Goal: Task Accomplishment & Management: Manage account settings

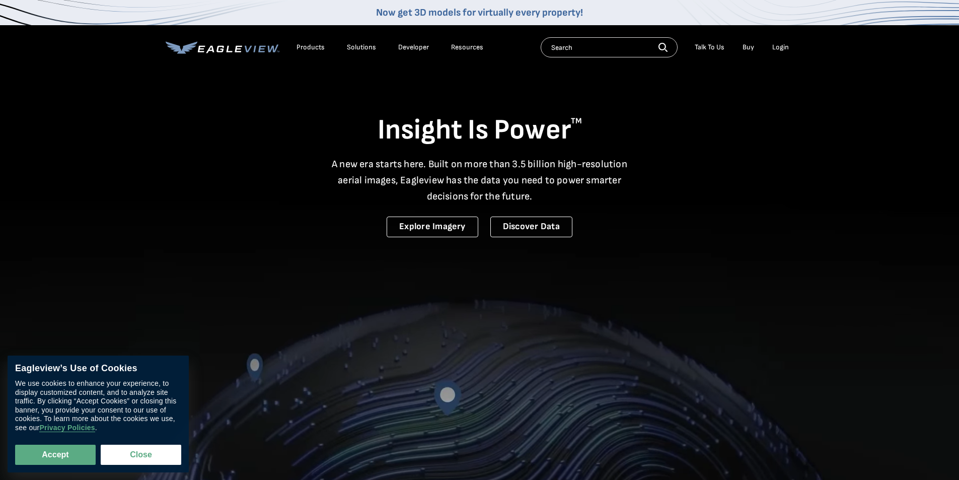
click at [783, 47] on div "Login" at bounding box center [780, 47] width 17 height 9
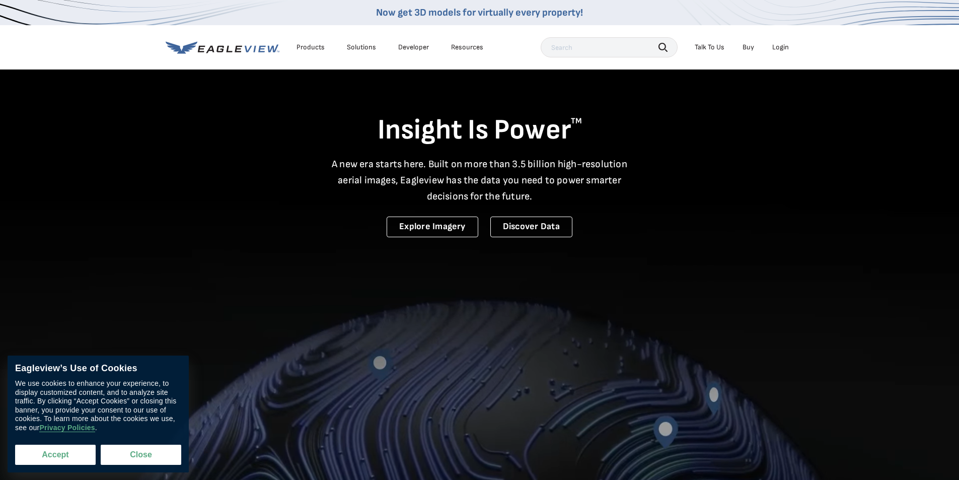
click at [69, 460] on button "Accept" at bounding box center [55, 454] width 81 height 20
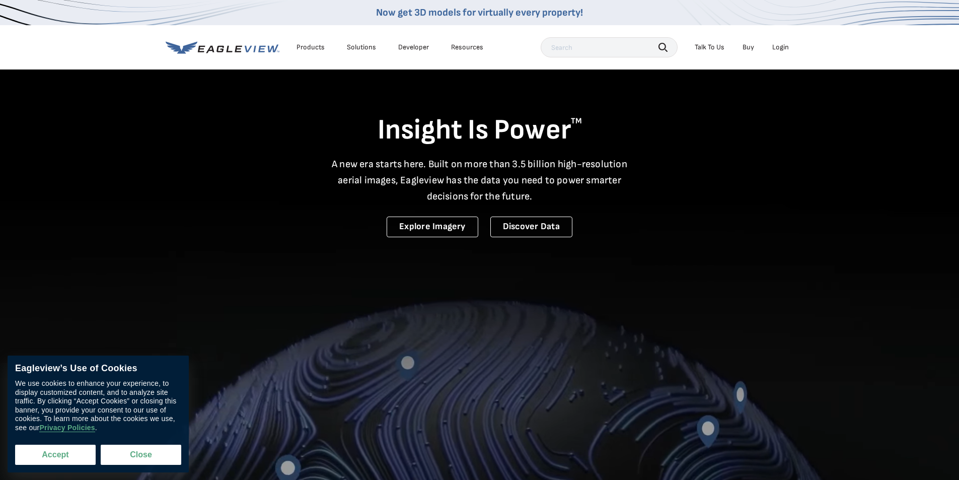
checkbox input "true"
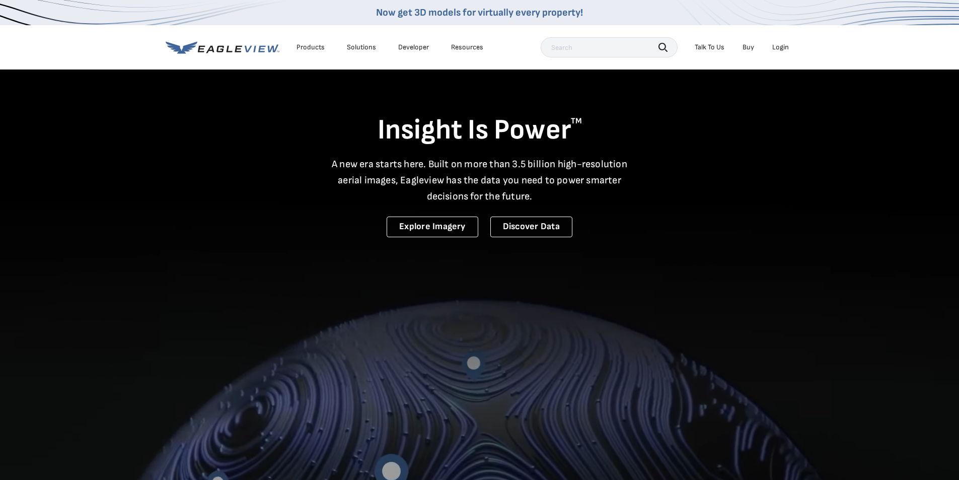
click at [779, 50] on div "Login" at bounding box center [780, 47] width 17 height 9
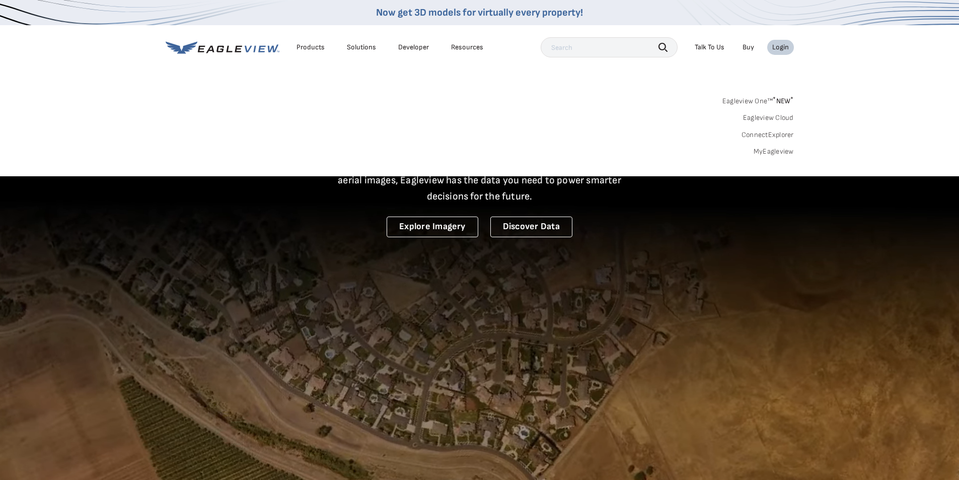
click at [767, 150] on link "MyEagleview" at bounding box center [773, 151] width 40 height 9
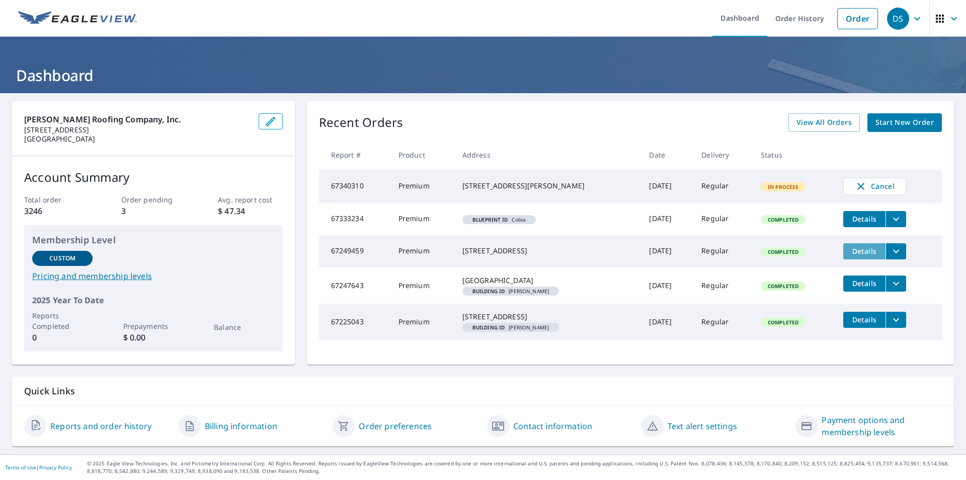
click at [849, 255] on span "Details" at bounding box center [864, 251] width 30 height 10
click at [810, 116] on span "View All Orders" at bounding box center [824, 122] width 55 height 13
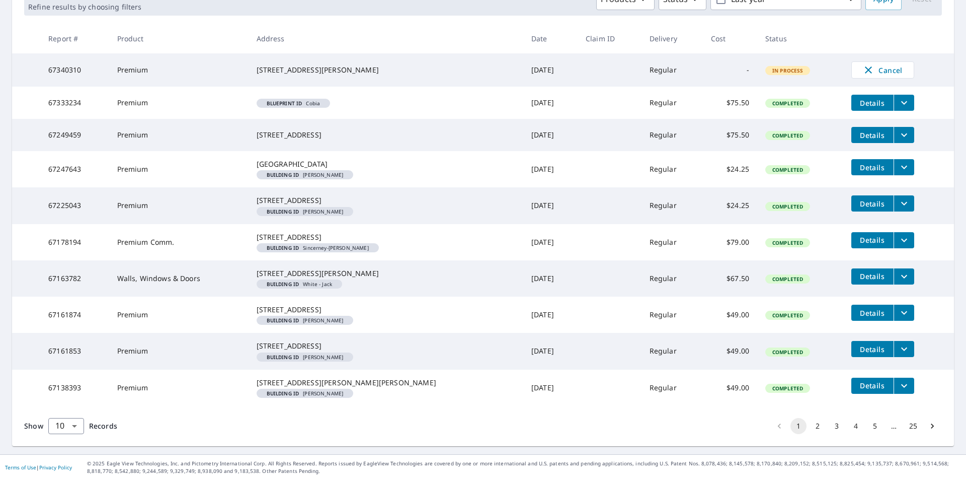
scroll to position [96, 0]
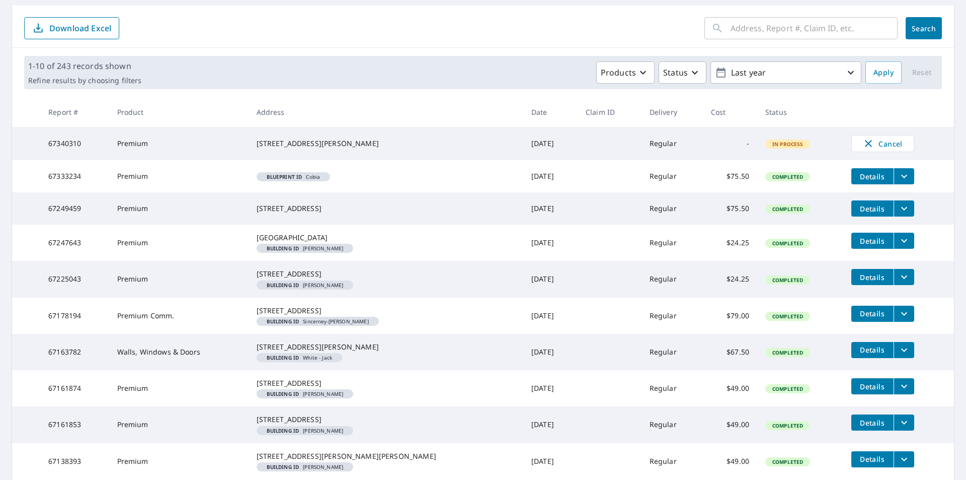
drag, startPoint x: 277, startPoint y: 207, endPoint x: 345, endPoint y: 208, distance: 68.4
click at [345, 208] on div "[STREET_ADDRESS]" at bounding box center [386, 208] width 259 height 10
copy div "[STREET_ADDRESS]"
click at [857, 180] on span "Details" at bounding box center [872, 177] width 30 height 10
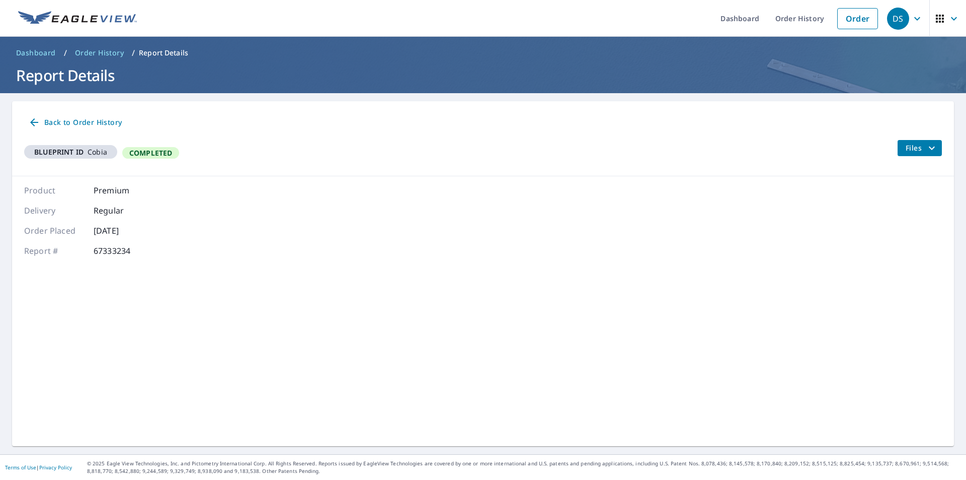
click at [914, 146] on span "Files" at bounding box center [922, 148] width 32 height 12
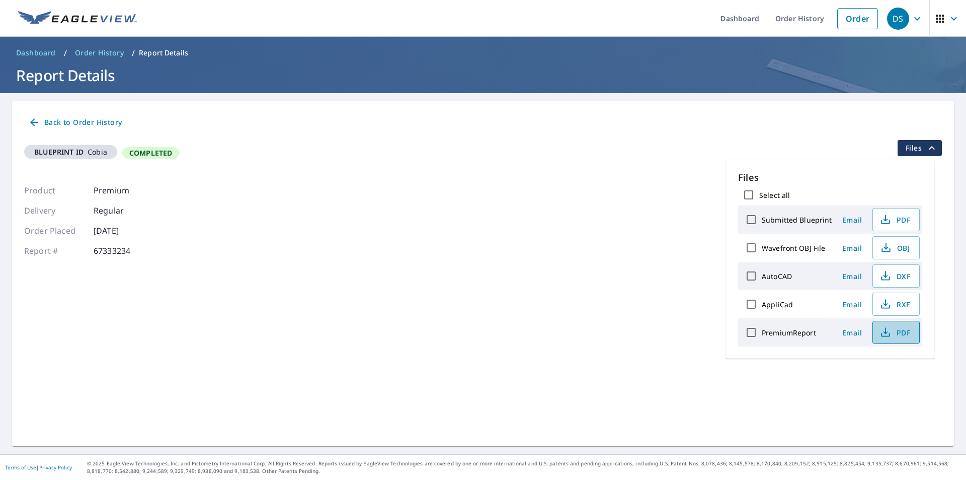
click at [890, 335] on icon "button" at bounding box center [885, 335] width 9 height 4
click at [83, 152] on em "Blueprint ID" at bounding box center [58, 152] width 49 height 10
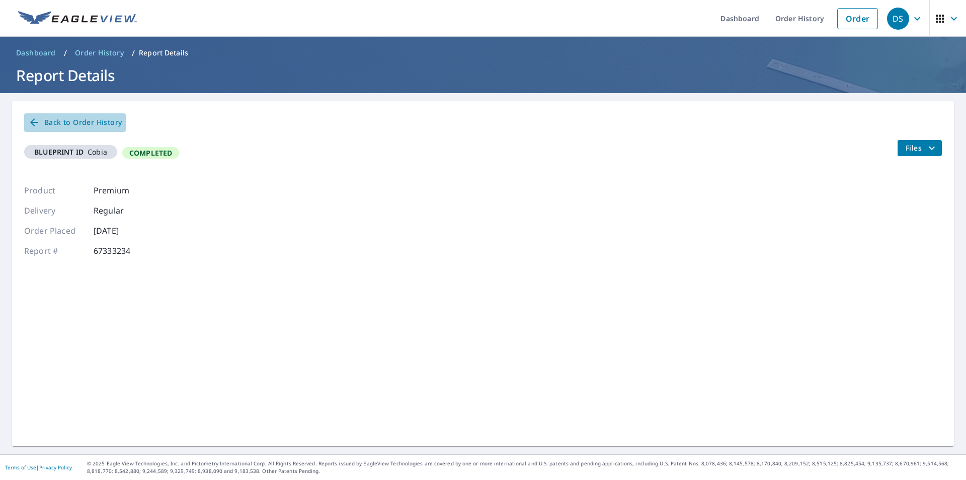
click at [79, 118] on span "Back to Order History" at bounding box center [75, 122] width 94 height 13
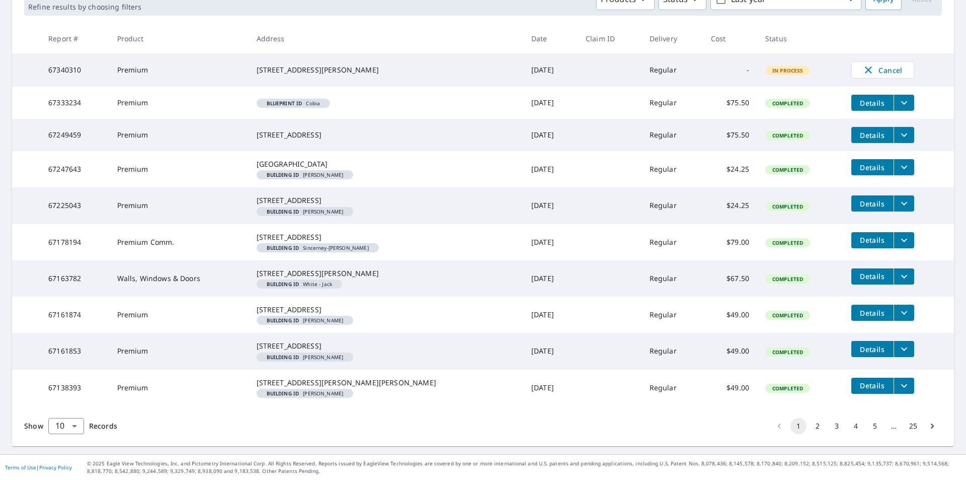
scroll to position [247, 0]
click at [810, 427] on button "2" at bounding box center [818, 426] width 16 height 16
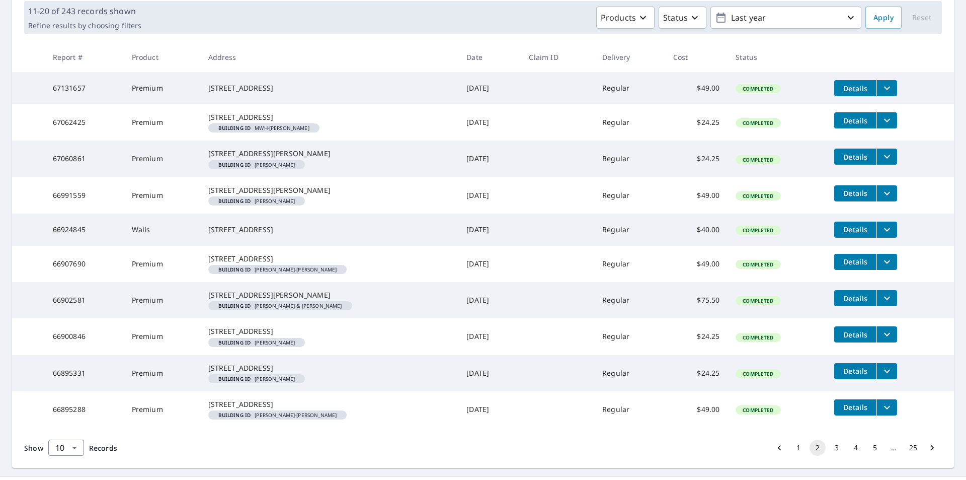
scroll to position [252, 0]
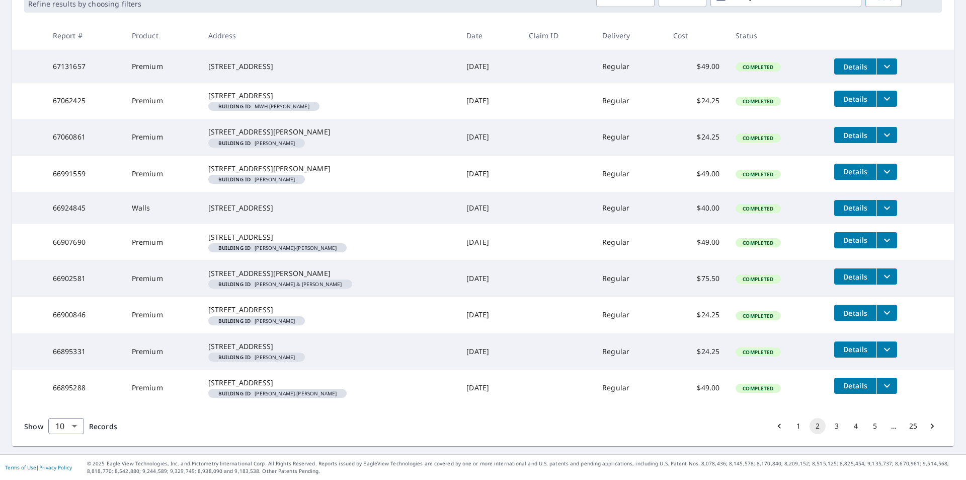
click at [790, 432] on button "1" at bounding box center [798, 426] width 16 height 16
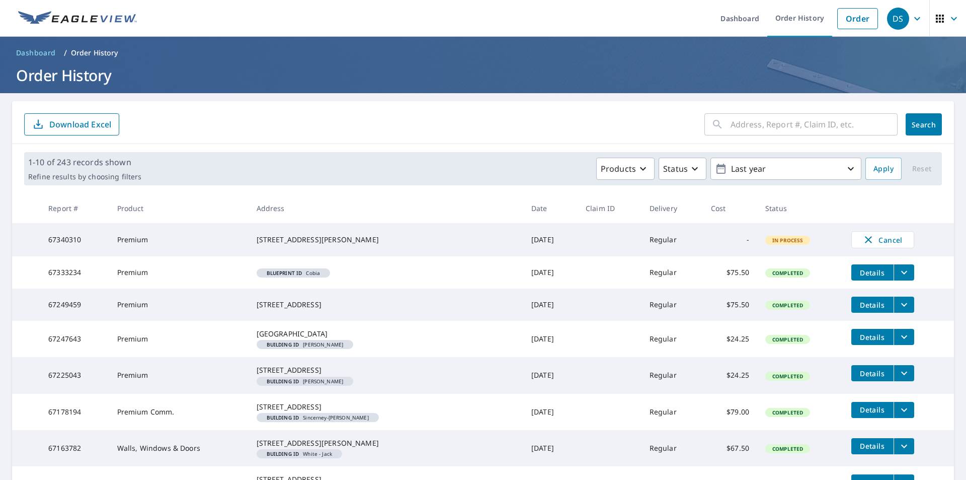
drag, startPoint x: 276, startPoint y: 303, endPoint x: 350, endPoint y: 306, distance: 74.0
click at [350, 306] on div "[STREET_ADDRESS]" at bounding box center [386, 304] width 259 height 10
copy div "[STREET_ADDRESS]"
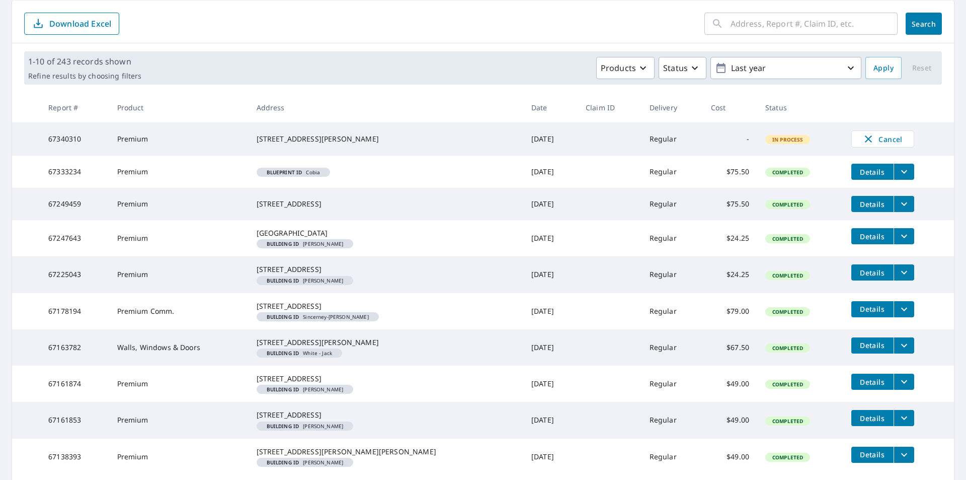
click at [898, 242] on icon "filesDropdownBtn-67247643" at bounding box center [904, 236] width 12 height 12
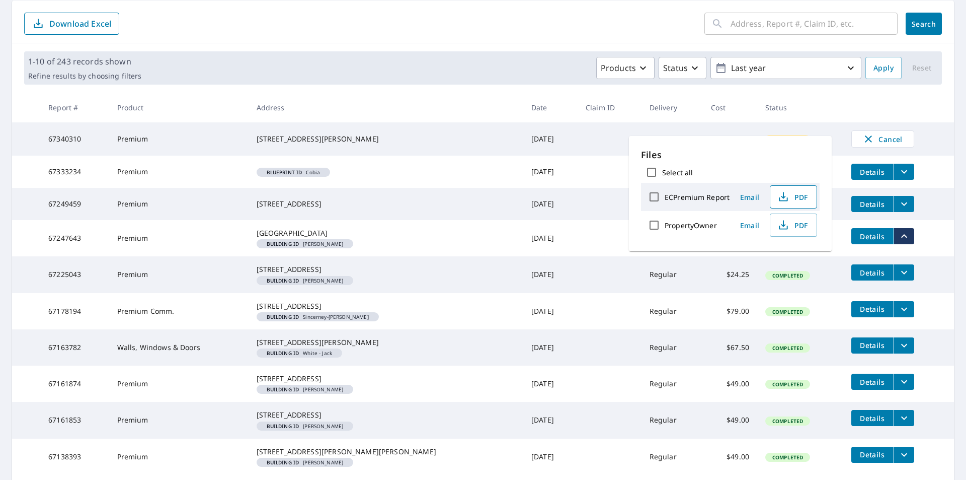
click at [788, 196] on icon "button" at bounding box center [783, 197] width 12 height 12
click at [799, 227] on span "PDF" at bounding box center [792, 225] width 32 height 12
click at [506, 71] on div "Products Status Last year" at bounding box center [503, 68] width 716 height 22
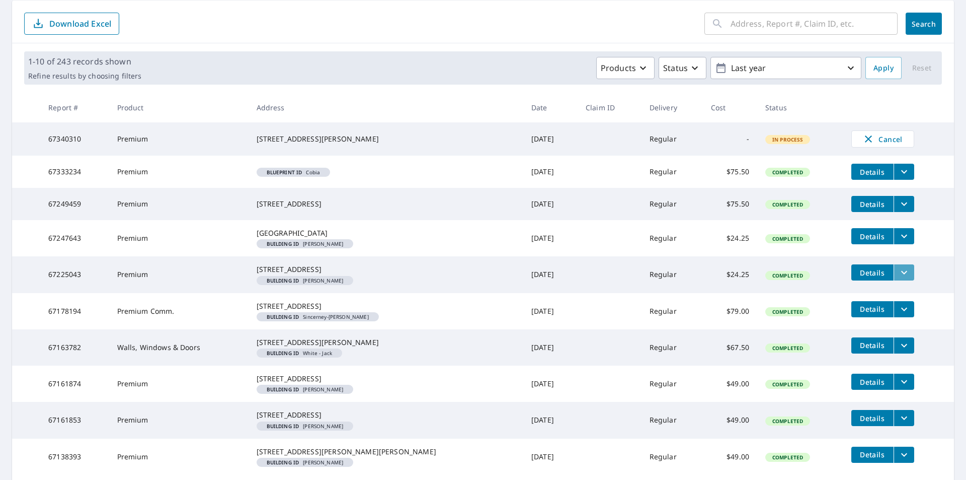
click at [898, 278] on icon "filesDropdownBtn-67225043" at bounding box center [904, 272] width 12 height 12
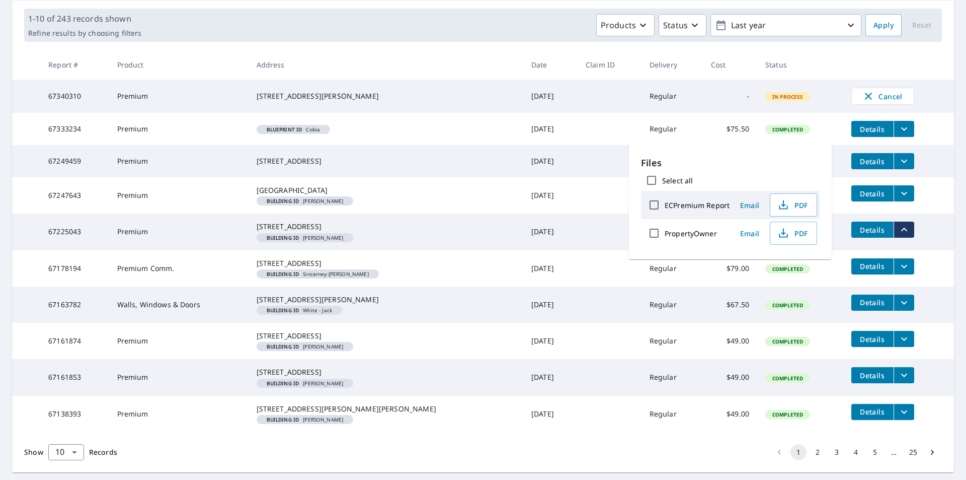
scroll to position [151, 0]
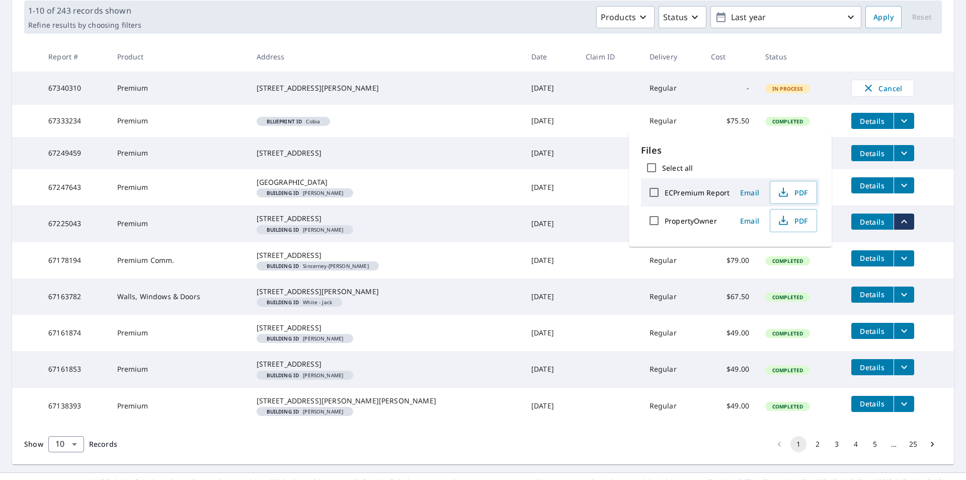
click at [578, 351] on td at bounding box center [610, 332] width 64 height 36
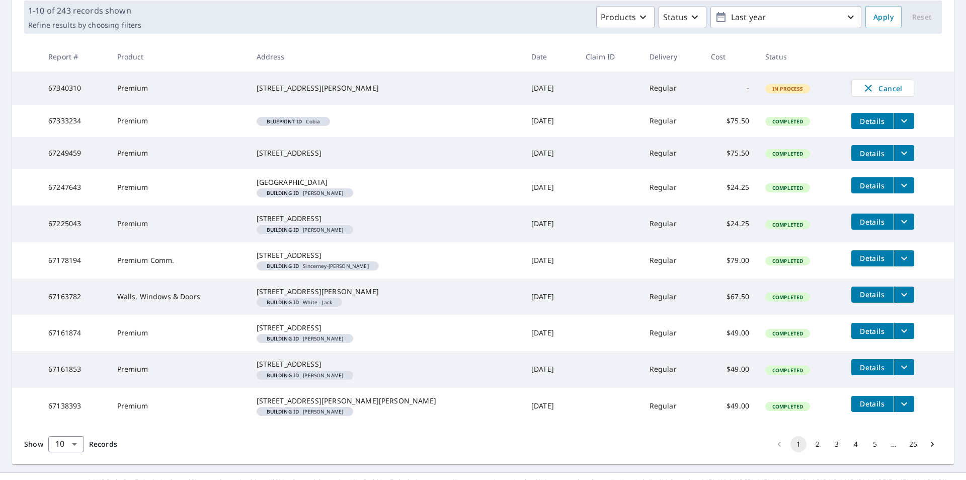
click at [901, 260] on icon "filesDropdownBtn-67178194" at bounding box center [904, 258] width 6 height 4
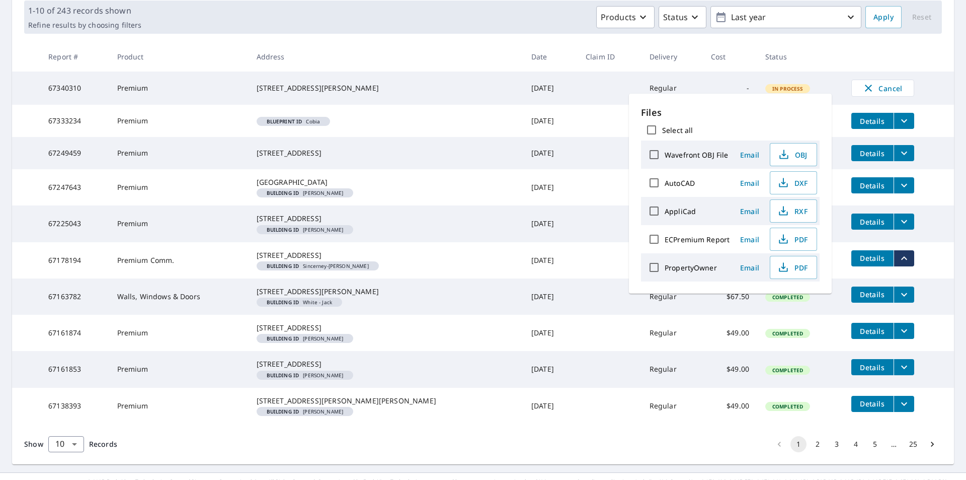
click at [705, 314] on td "$67.50" at bounding box center [730, 296] width 54 height 36
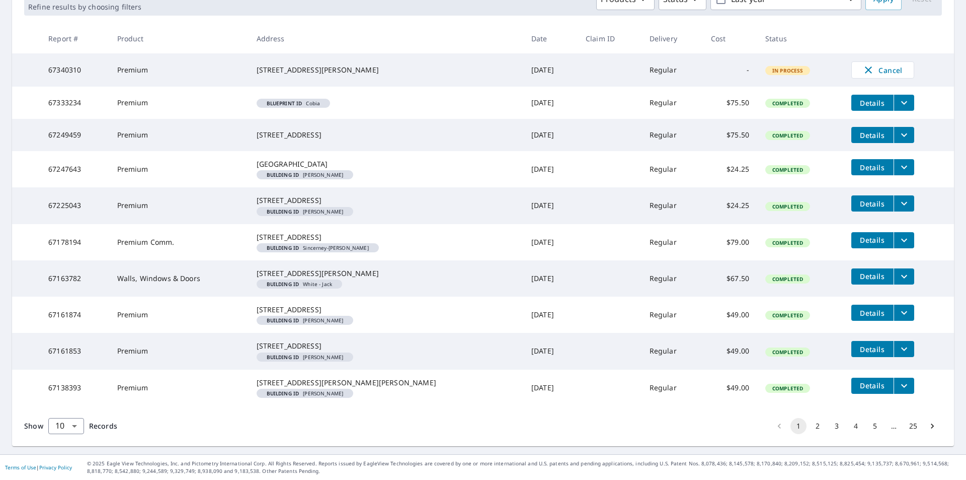
scroll to position [197, 0]
click at [413, 278] on div "[STREET_ADDRESS][PERSON_NAME]" at bounding box center [386, 273] width 259 height 10
click at [810, 425] on button "2" at bounding box center [818, 426] width 16 height 16
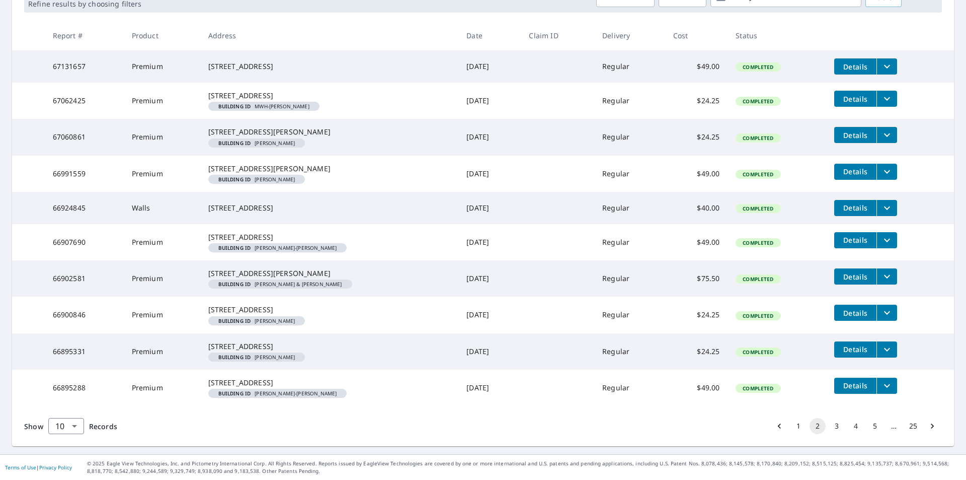
scroll to position [252, 0]
click at [829, 432] on button "3" at bounding box center [837, 426] width 16 height 16
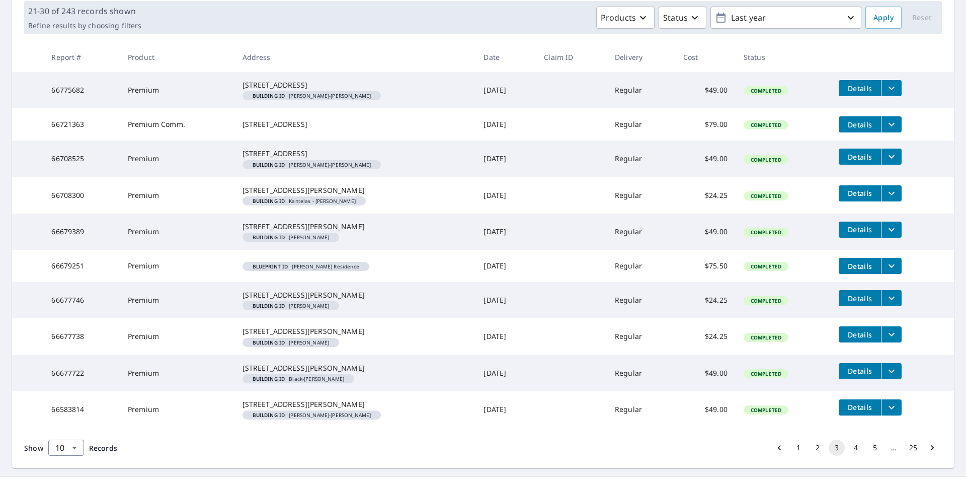
scroll to position [252, 0]
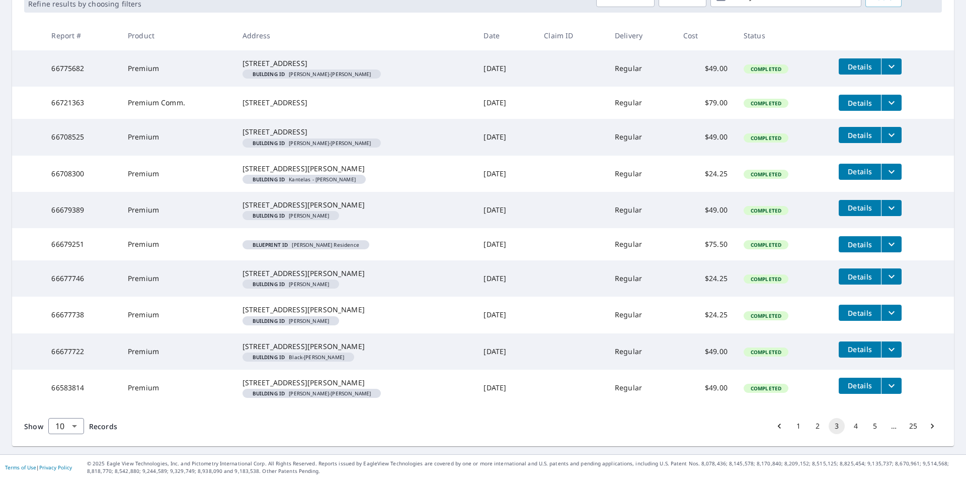
click at [848, 431] on button "4" at bounding box center [856, 426] width 16 height 16
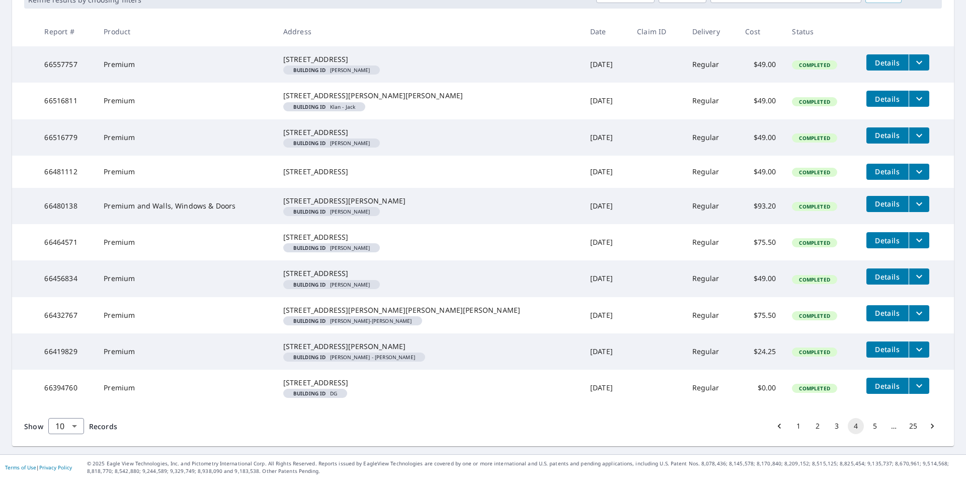
scroll to position [272, 0]
click at [868, 425] on button "5" at bounding box center [875, 426] width 16 height 16
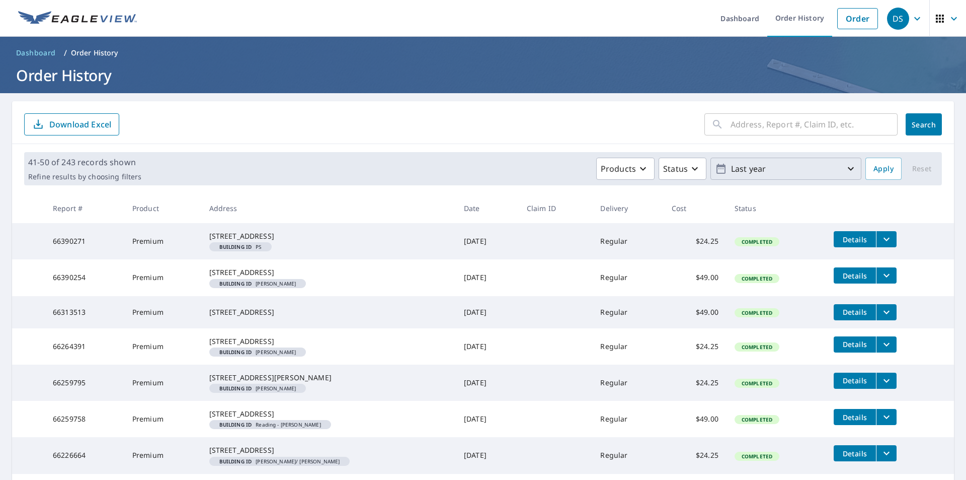
click at [786, 169] on p "Last year" at bounding box center [786, 169] width 118 height 18
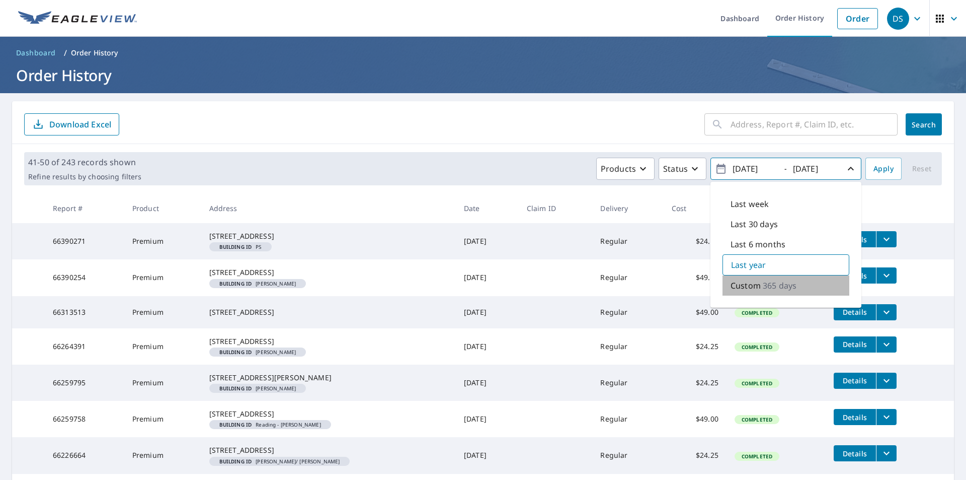
click at [753, 289] on div "Custom 365 days" at bounding box center [786, 285] width 127 height 20
click at [845, 169] on icon "button" at bounding box center [851, 169] width 12 height 12
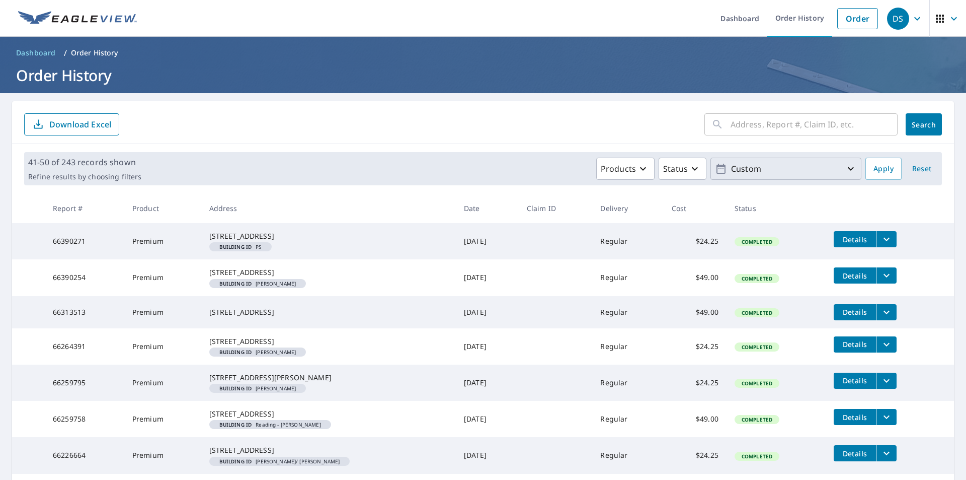
click at [845, 169] on icon "button" at bounding box center [851, 169] width 12 height 12
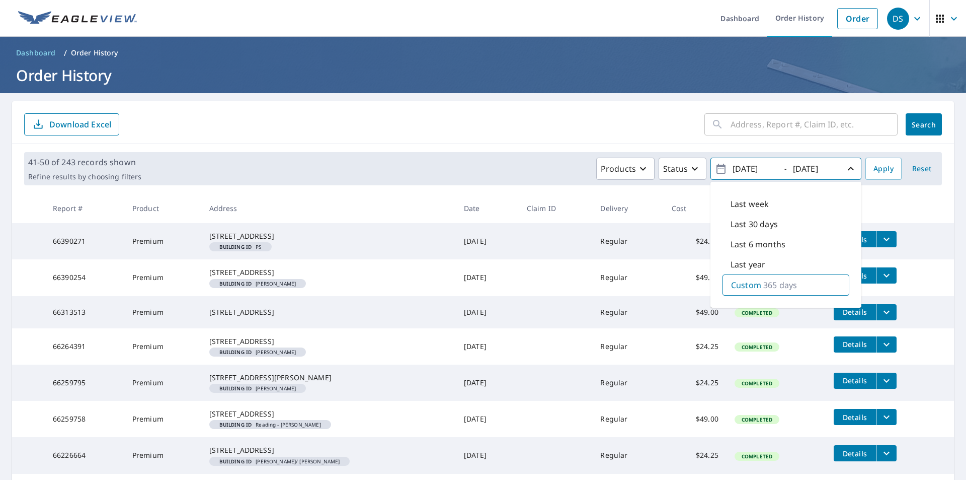
click at [744, 262] on p "Last year" at bounding box center [748, 264] width 35 height 12
click at [884, 170] on span "Apply" at bounding box center [884, 169] width 20 height 13
